Goal: Navigation & Orientation: Find specific page/section

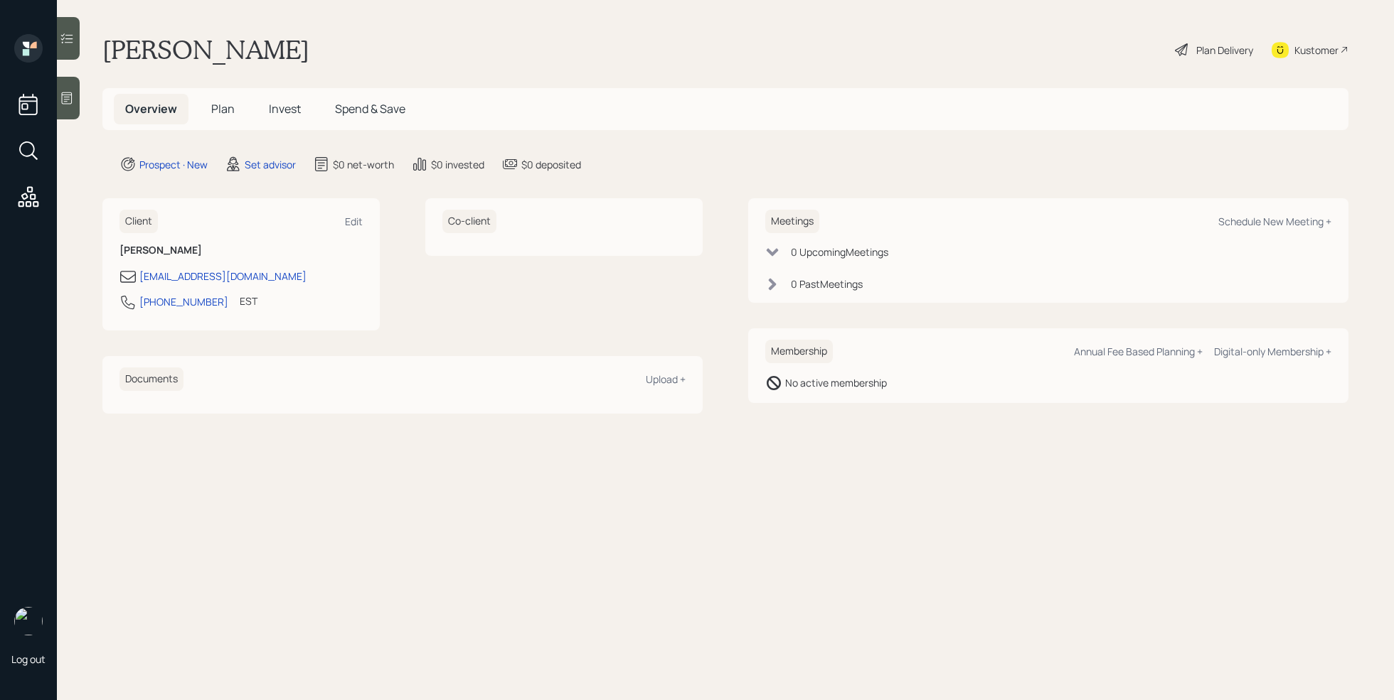
click at [221, 97] on h5 "Plan" at bounding box center [223, 109] width 46 height 31
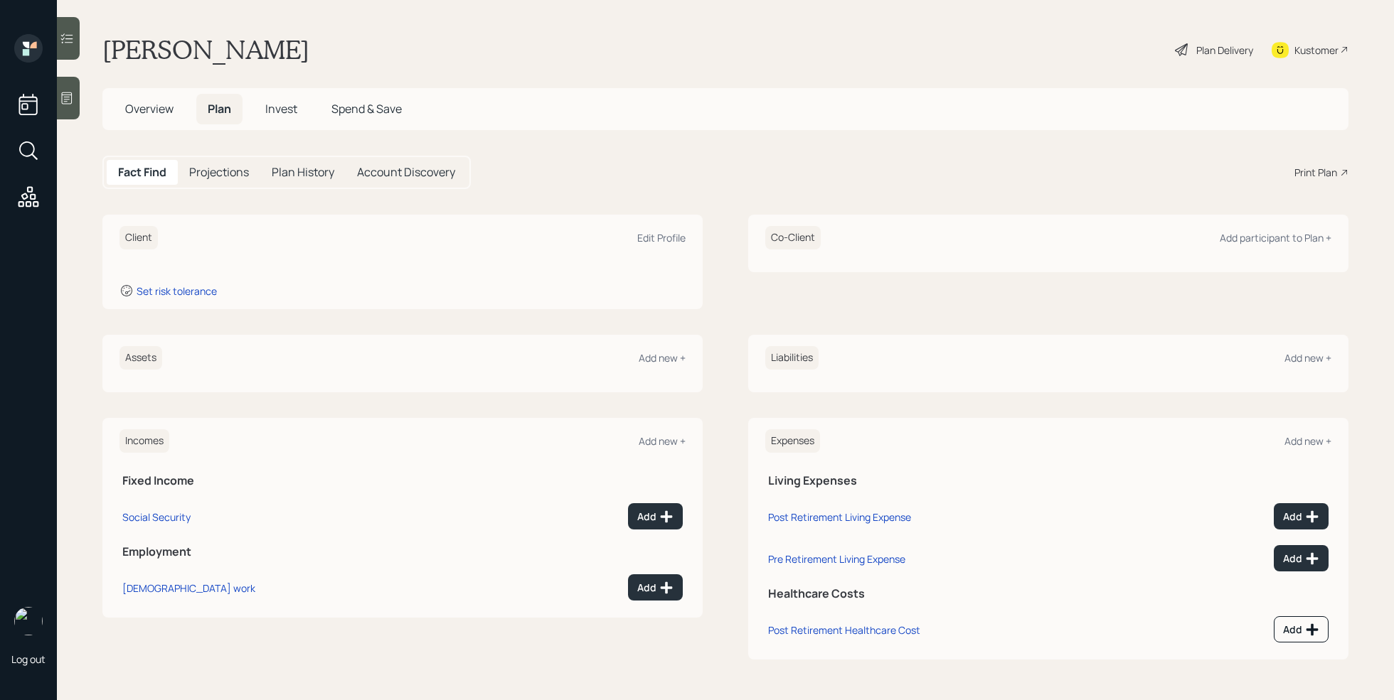
click at [166, 100] on h5 "Overview" at bounding box center [149, 109] width 71 height 31
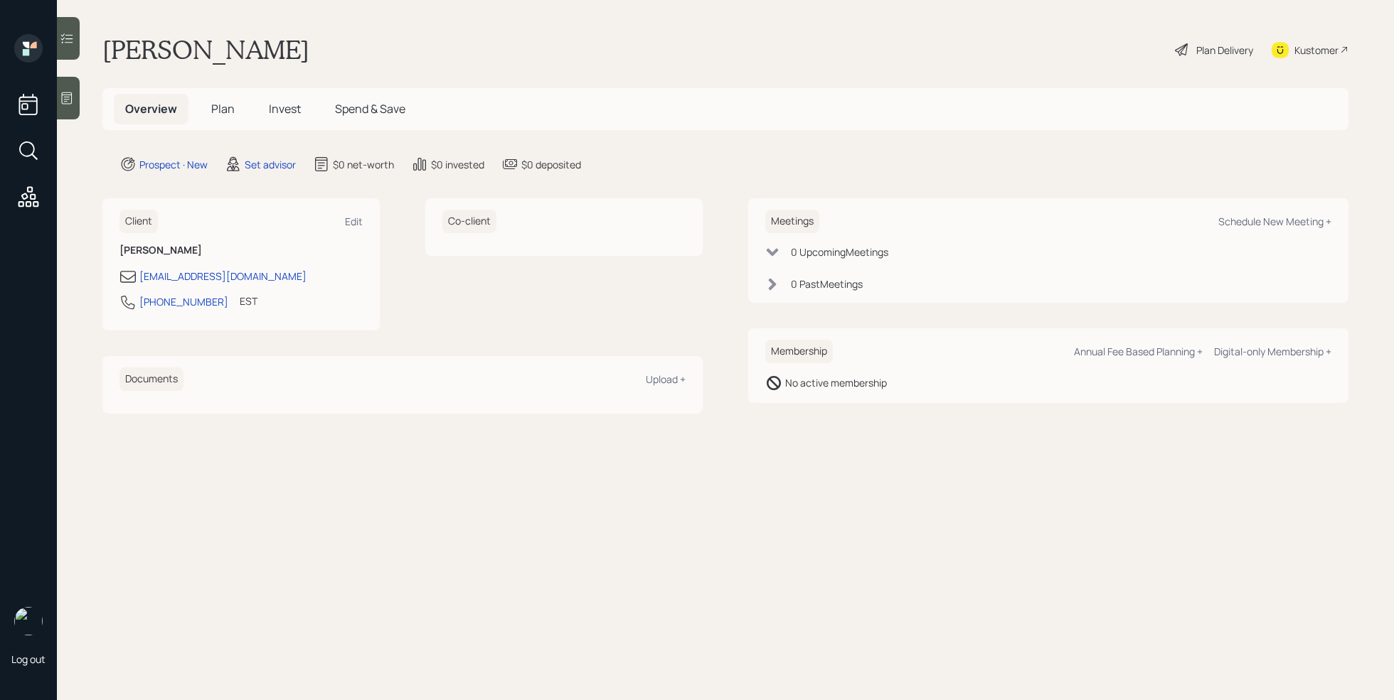
click at [67, 97] on icon at bounding box center [67, 98] width 14 height 14
